Goal: Information Seeking & Learning: Learn about a topic

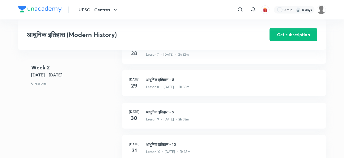
scroll to position [373, 0]
click at [165, 111] on h3 "आधुनिक इतिहास - 9" at bounding box center [232, 112] width 173 height 6
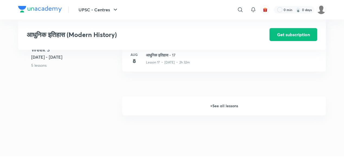
scroll to position [718, 0]
click at [220, 106] on h6 "+ See all lessons" at bounding box center [223, 106] width 203 height 19
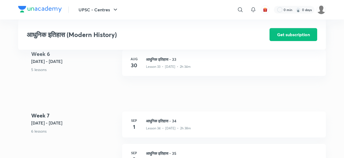
scroll to position [1326, 0]
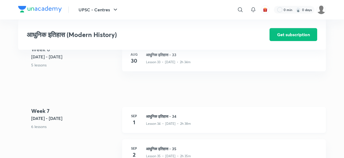
click at [169, 114] on h3 "आधुनिक इतिहास - 34" at bounding box center [232, 117] width 173 height 6
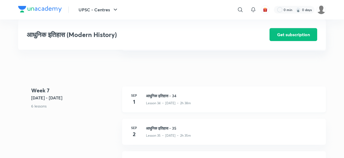
scroll to position [1347, 0]
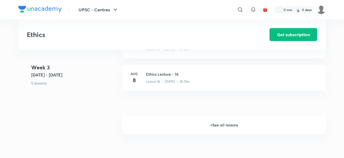
scroll to position [721, 0]
click at [169, 71] on h3 "Ethics Lecture - 16" at bounding box center [232, 74] width 173 height 6
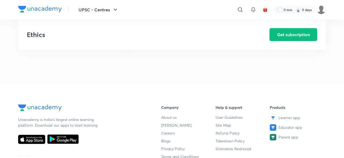
scroll to position [814, 0]
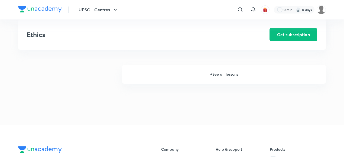
scroll to position [770, 0]
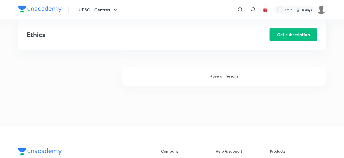
click at [218, 78] on h6 "+ See all lessons" at bounding box center [223, 76] width 203 height 19
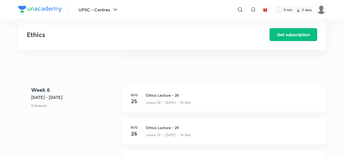
scroll to position [1177, 0]
click at [163, 126] on h3 "Ethics Lecture - 29" at bounding box center [232, 128] width 173 height 6
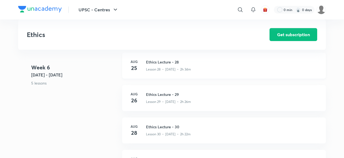
scroll to position [1211, 0]
click at [165, 125] on h3 "Ethics Lecture - 30" at bounding box center [232, 127] width 173 height 6
click at [156, 128] on h3 "Ethics Lecture - 30" at bounding box center [232, 127] width 173 height 6
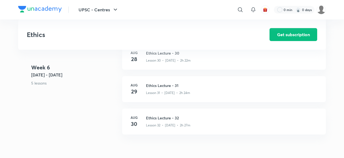
scroll to position [1285, 0]
click at [160, 83] on h3 "Ethics Lecture - 31" at bounding box center [232, 85] width 173 height 6
